Goal: Task Accomplishment & Management: Use online tool/utility

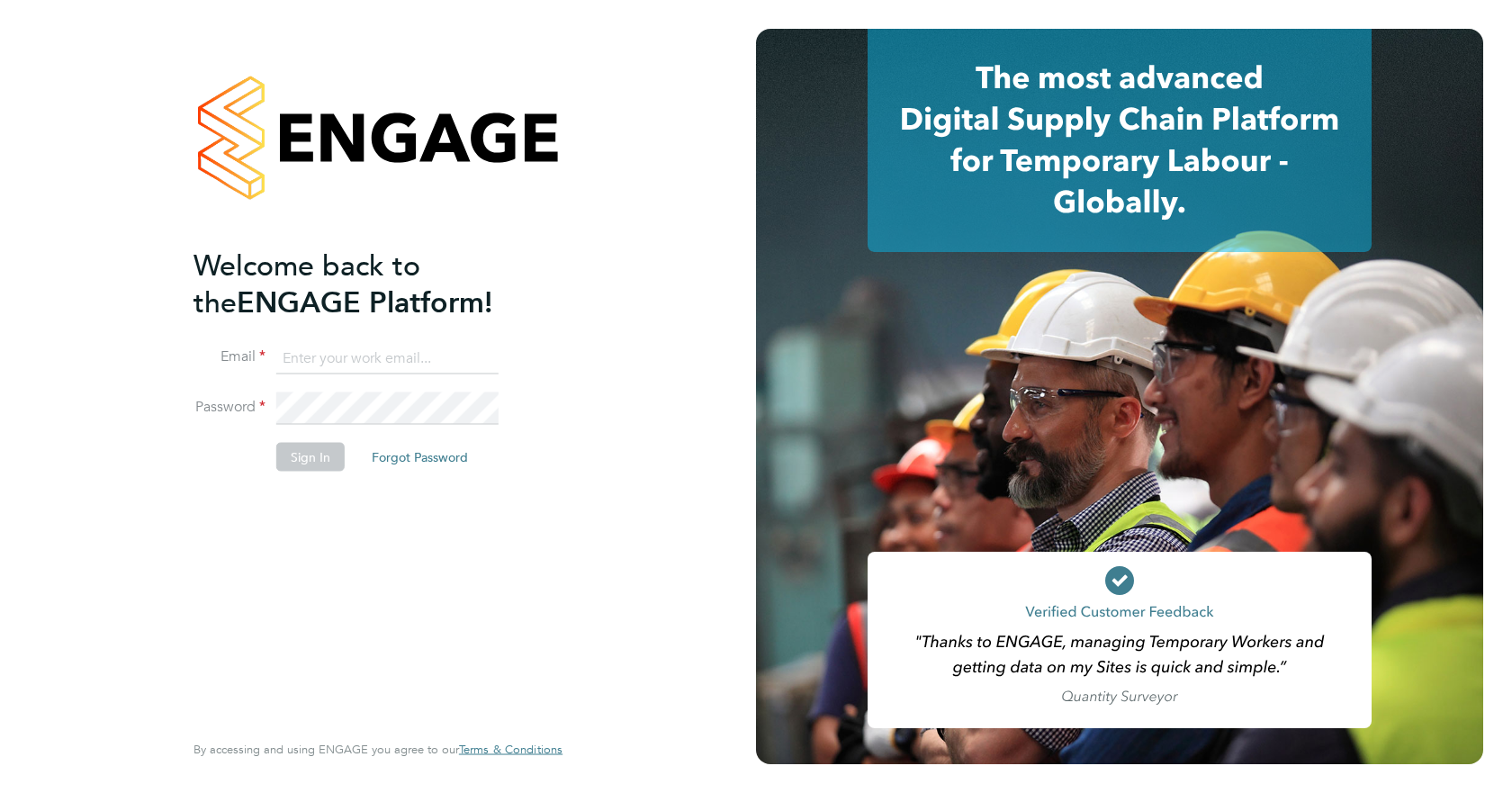
type input "kakha.buchukuri@vistry.co.uk"
click at [313, 454] on button "Sign In" at bounding box center [311, 456] width 68 height 28
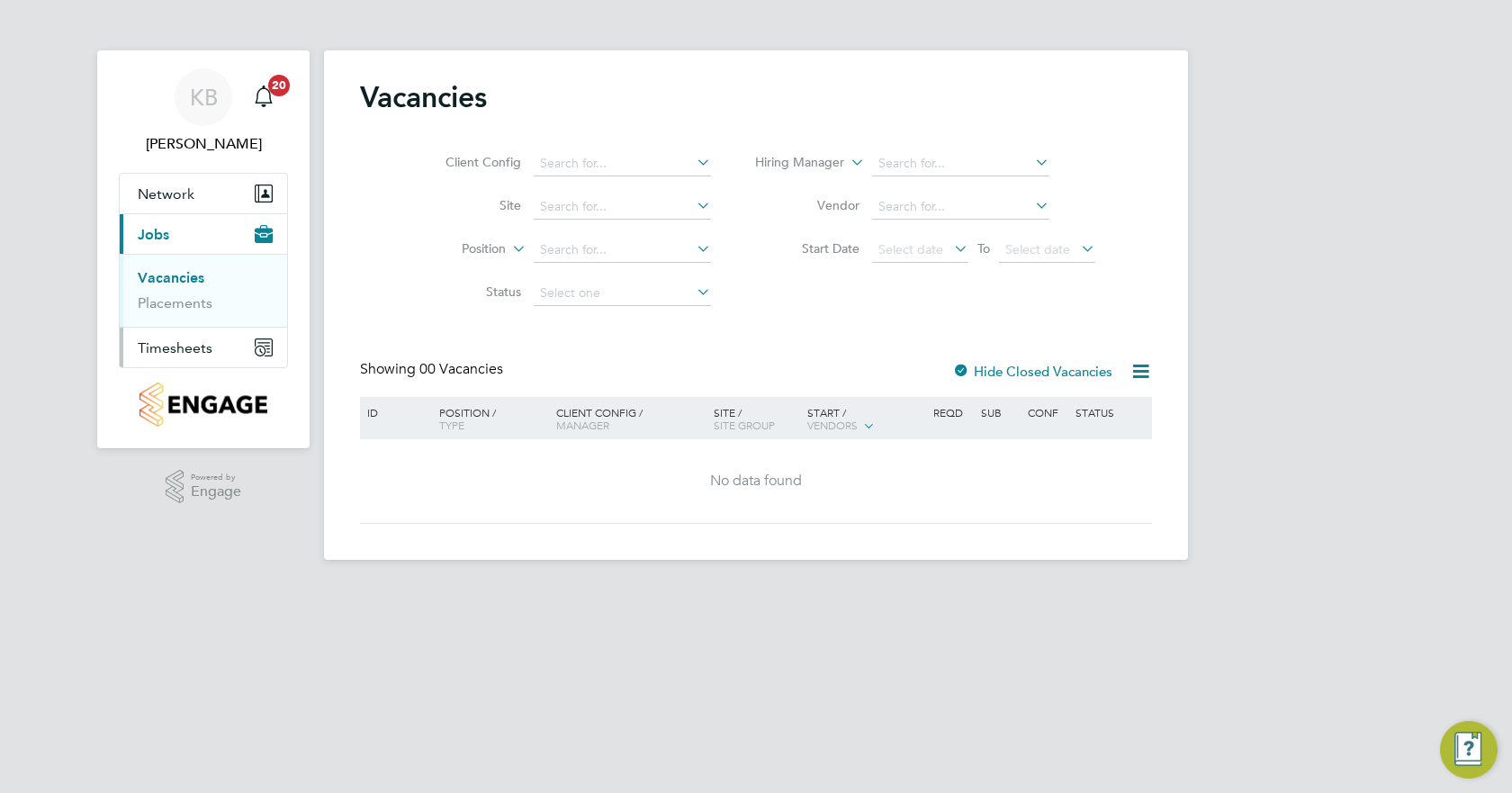
click at [183, 345] on span "Timesheets" at bounding box center [175, 348] width 74 height 18
click at [202, 319] on link "Timesheets" at bounding box center [175, 318] width 74 height 18
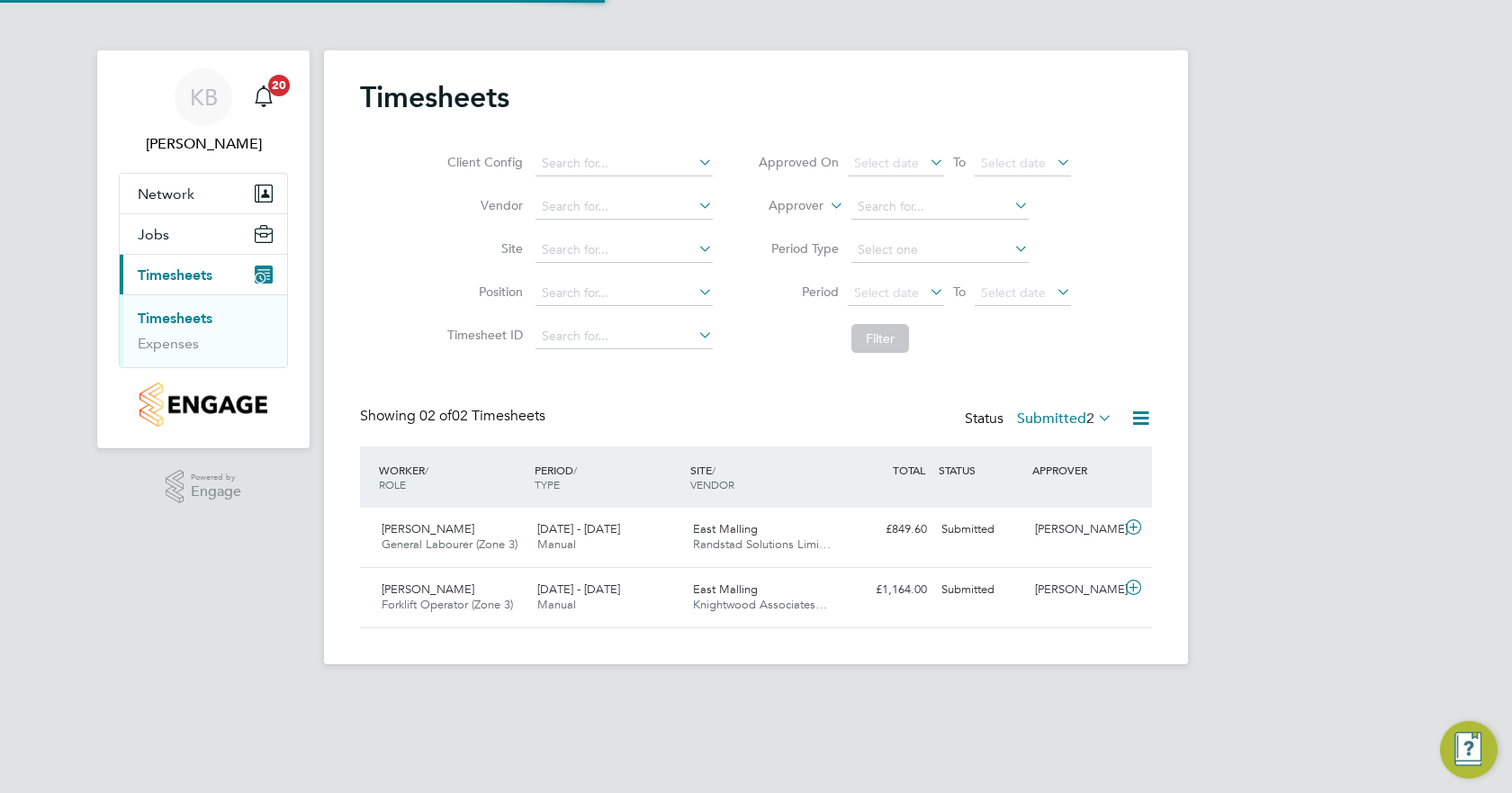
scroll to position [46, 156]
click at [970, 530] on div "Submitted" at bounding box center [982, 529] width 94 height 29
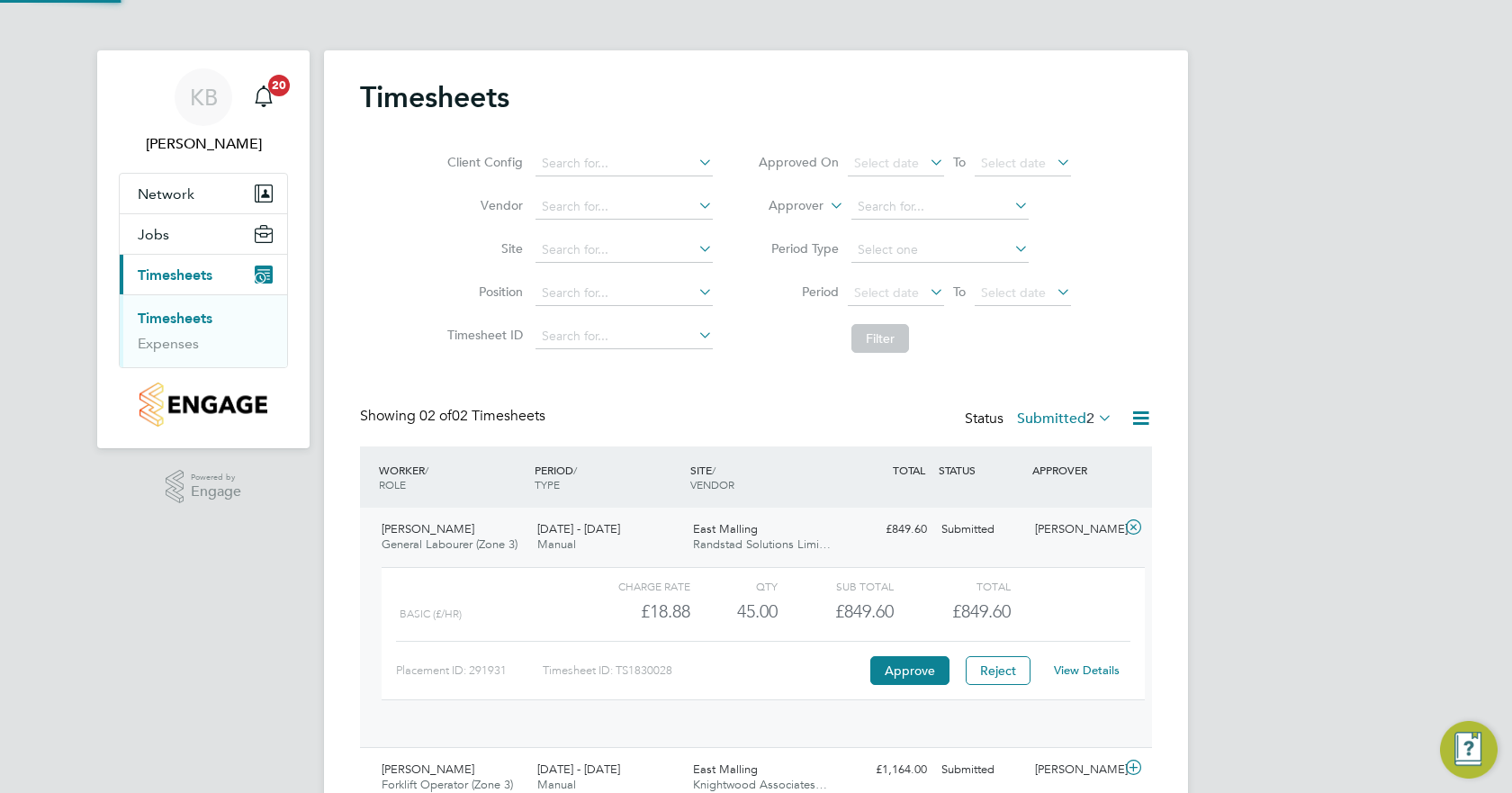
scroll to position [30, 176]
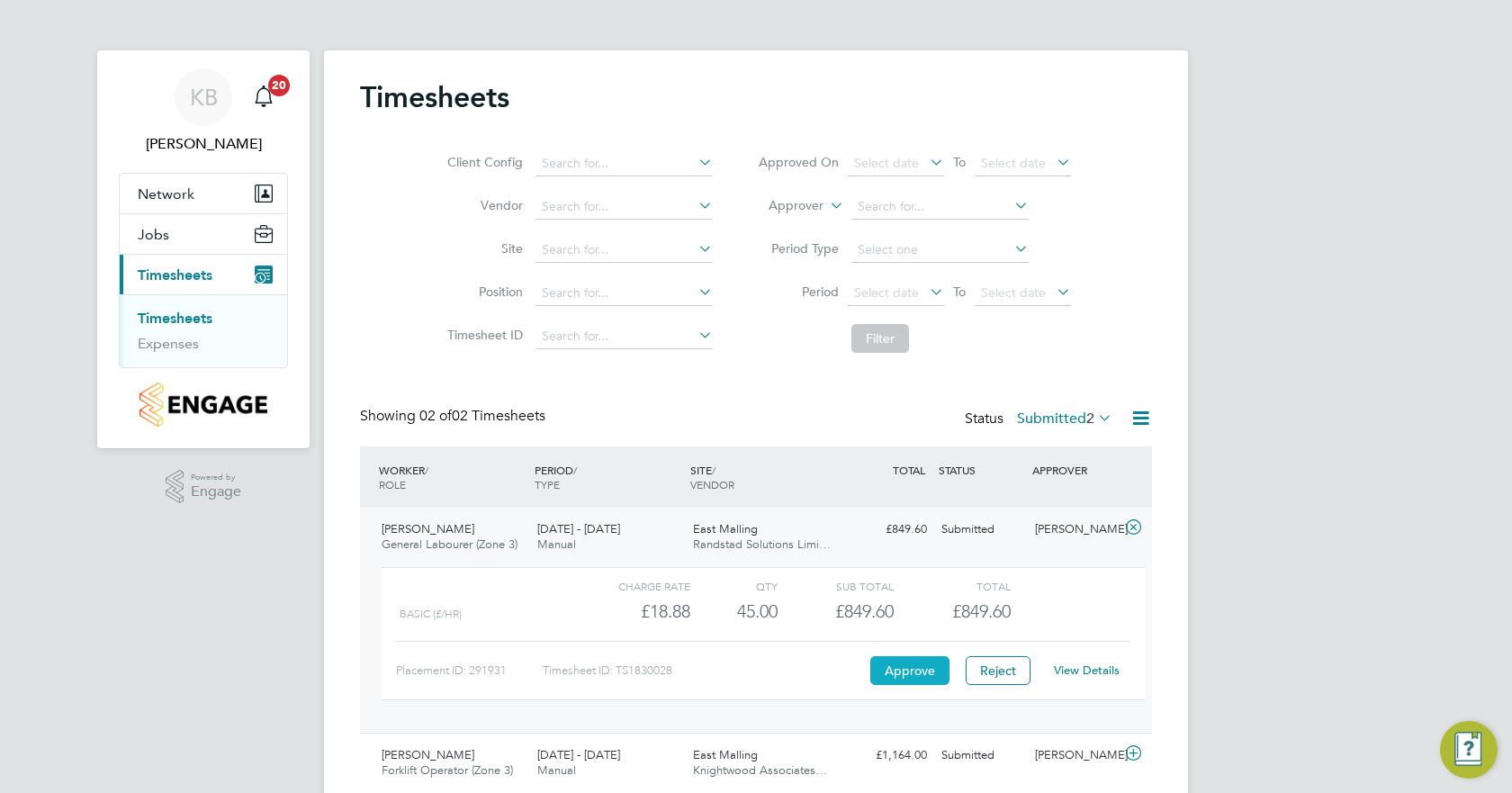
click at [903, 671] on button "Approve" at bounding box center [909, 670] width 79 height 28
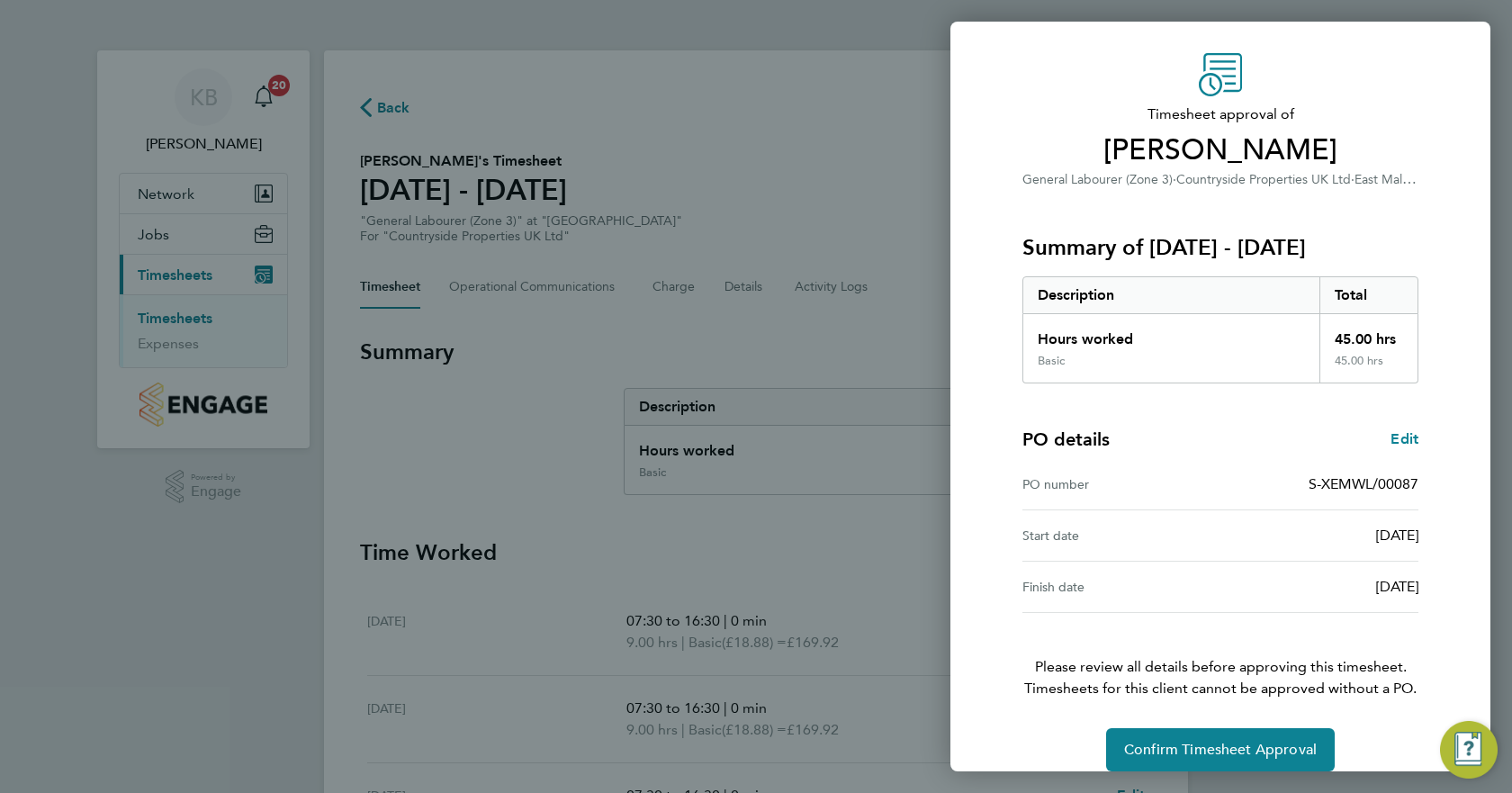
scroll to position [69, 0]
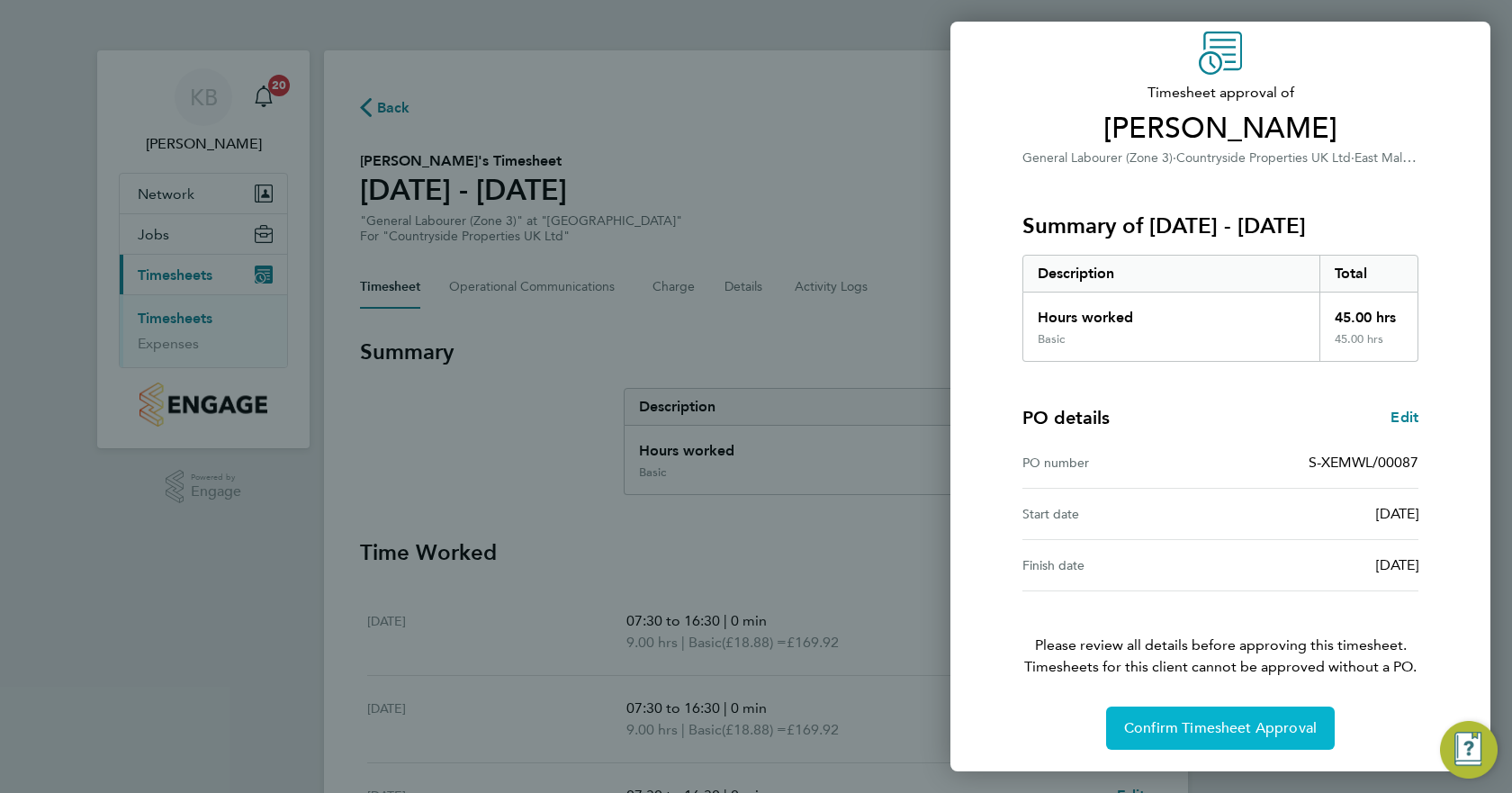
click at [1197, 730] on span "Confirm Timesheet Approval" at bounding box center [1220, 728] width 192 height 18
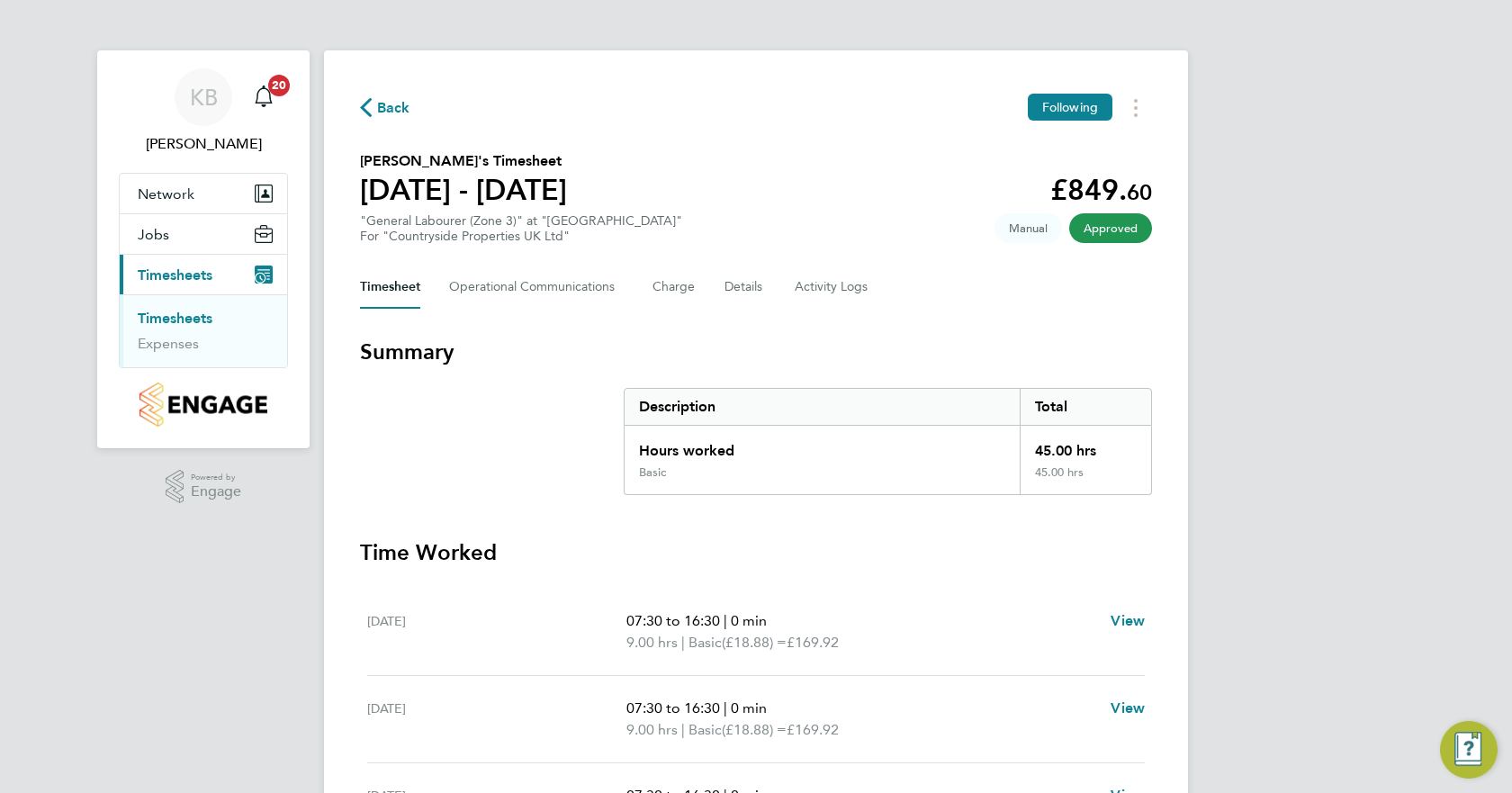
click at [171, 317] on link "Timesheets" at bounding box center [175, 318] width 74 height 18
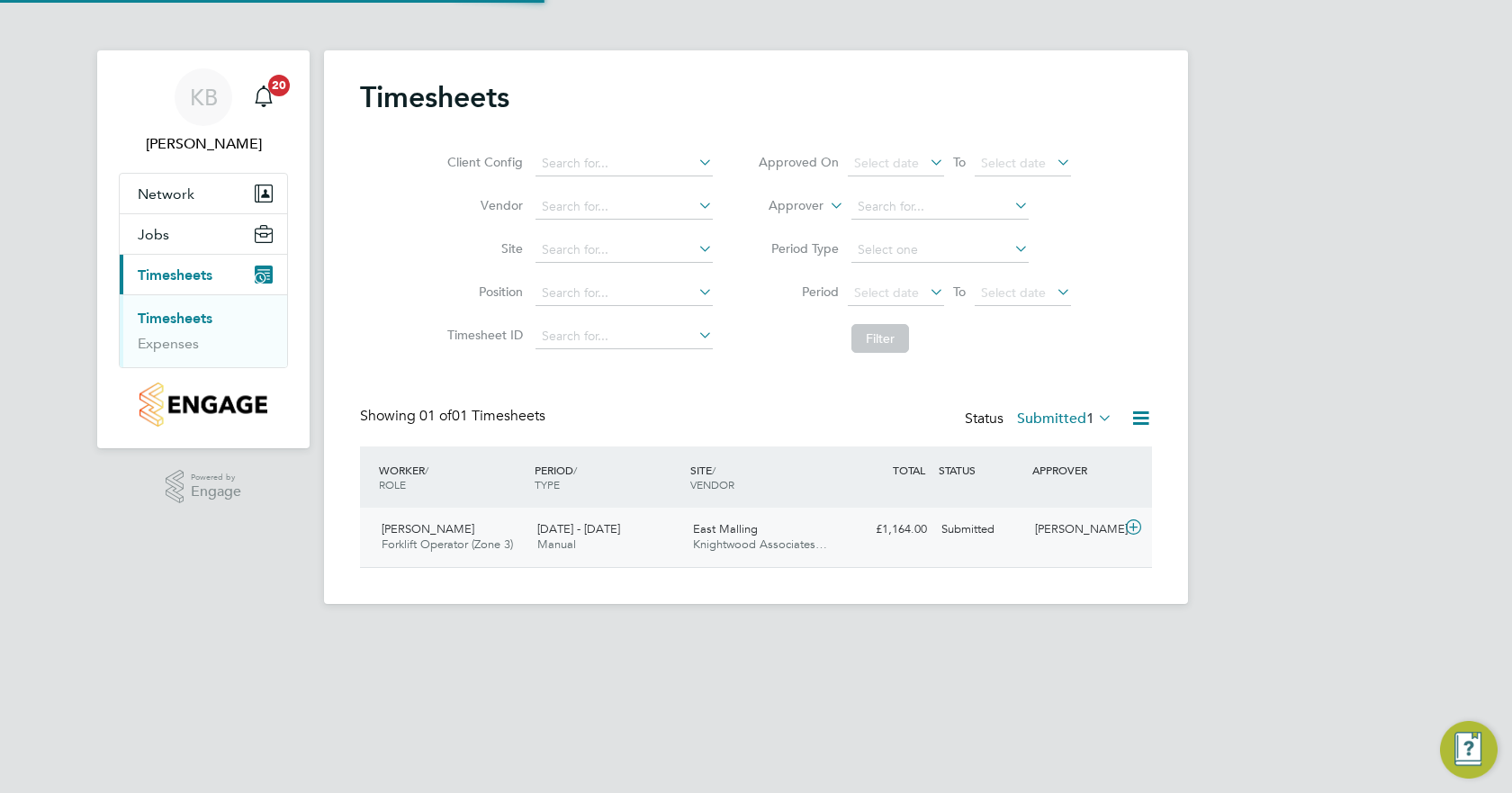
scroll to position [46, 156]
click at [973, 530] on div "Submitted" at bounding box center [982, 529] width 94 height 29
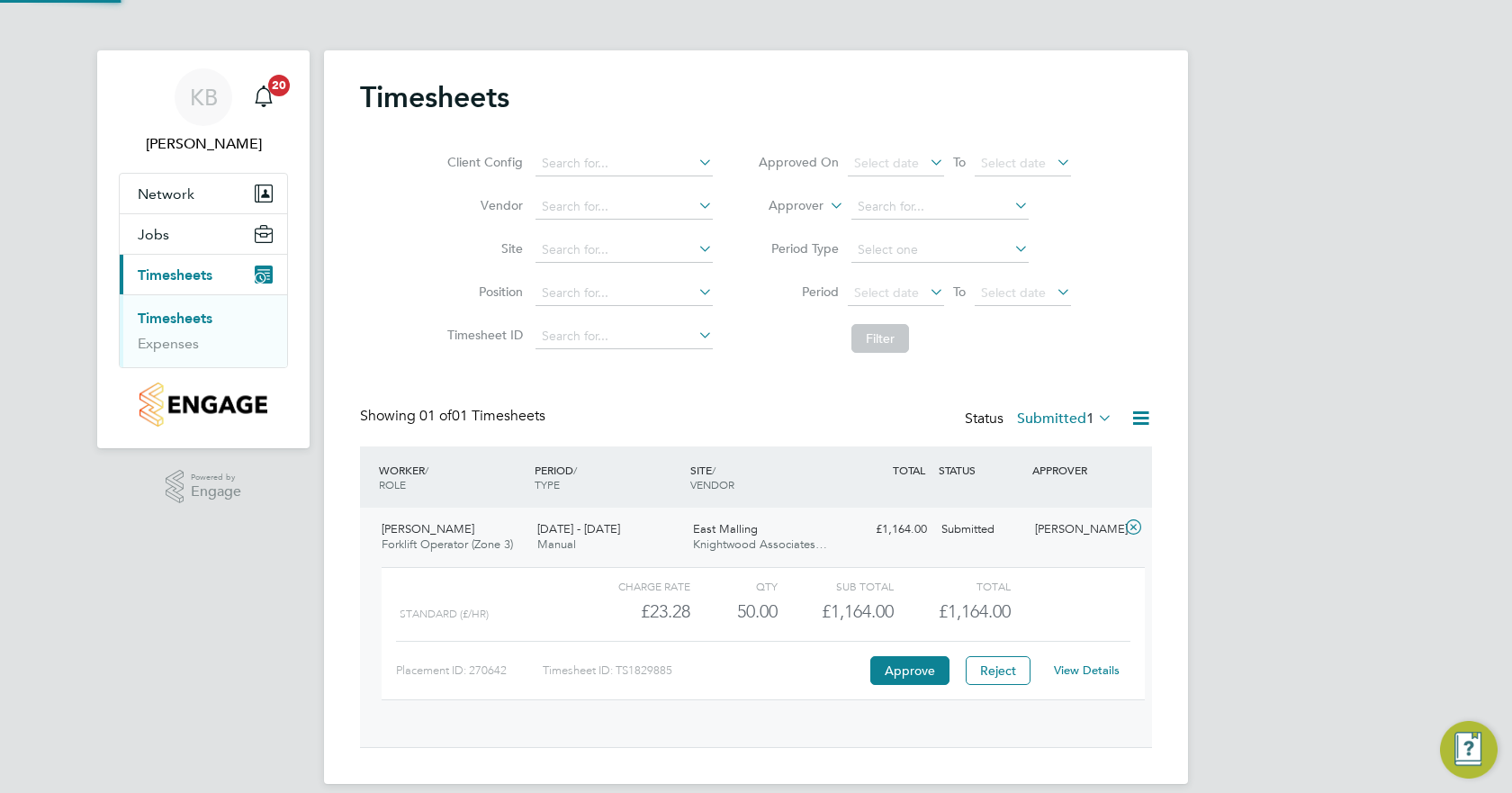
scroll to position [30, 176]
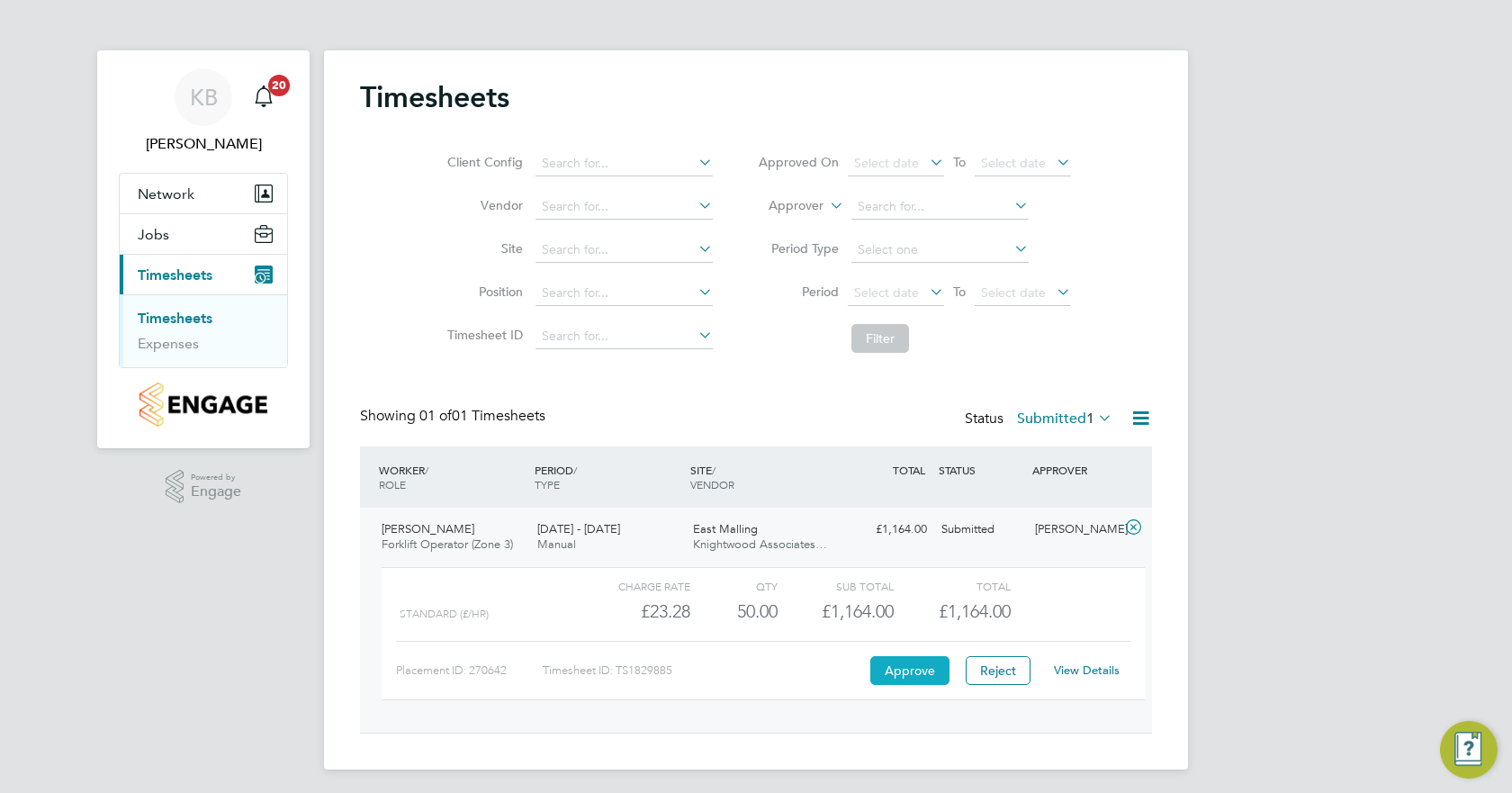
click at [903, 672] on button "Approve" at bounding box center [909, 670] width 79 height 28
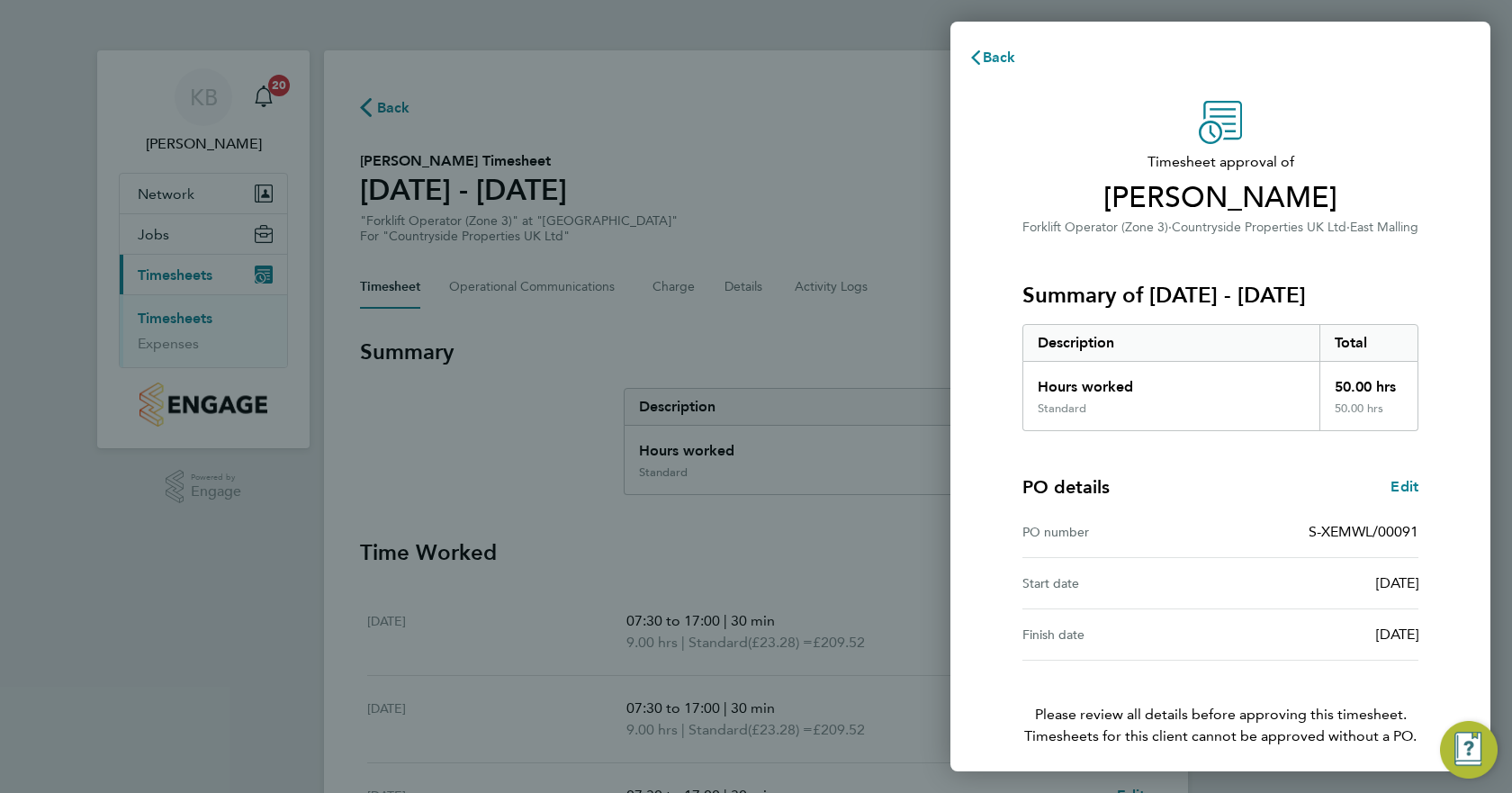
scroll to position [69, 0]
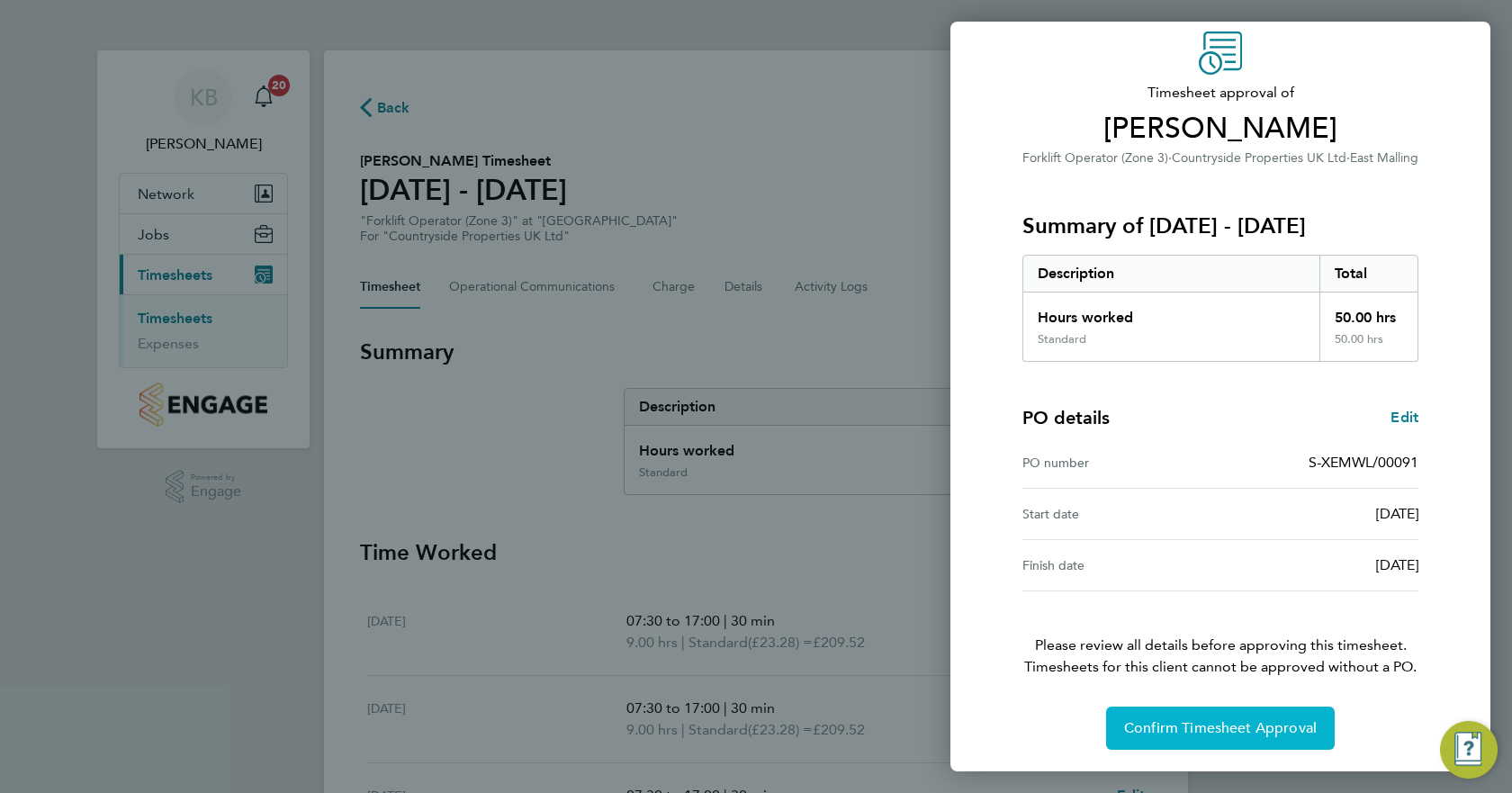
click at [1206, 735] on span "Confirm Timesheet Approval" at bounding box center [1220, 728] width 192 height 18
